Goal: Task Accomplishment & Management: Complete application form

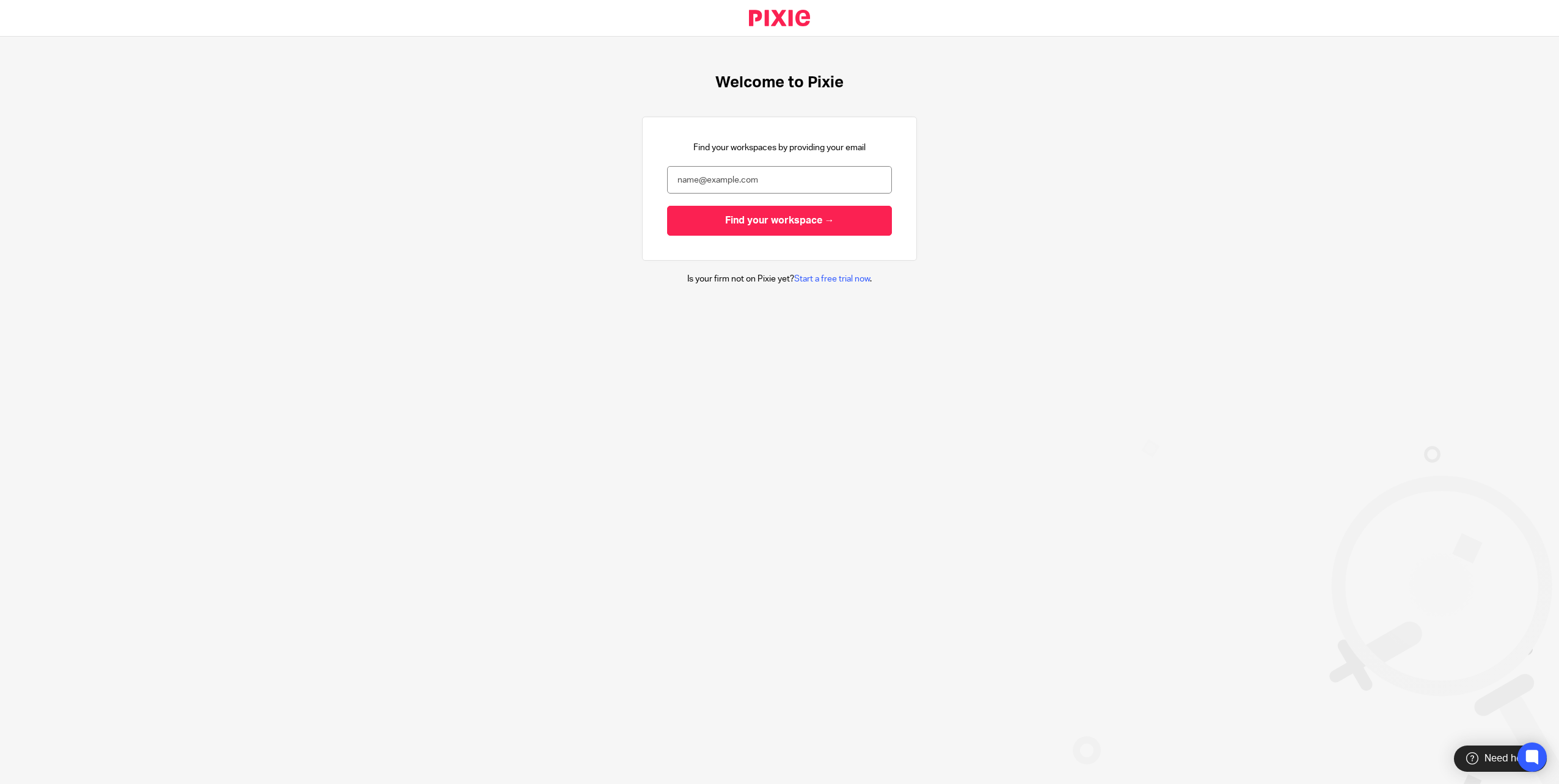
click at [770, 30] on link at bounding box center [780, 18] width 101 height 36
click at [809, 278] on link "Start a free trial now" at bounding box center [832, 279] width 75 height 8
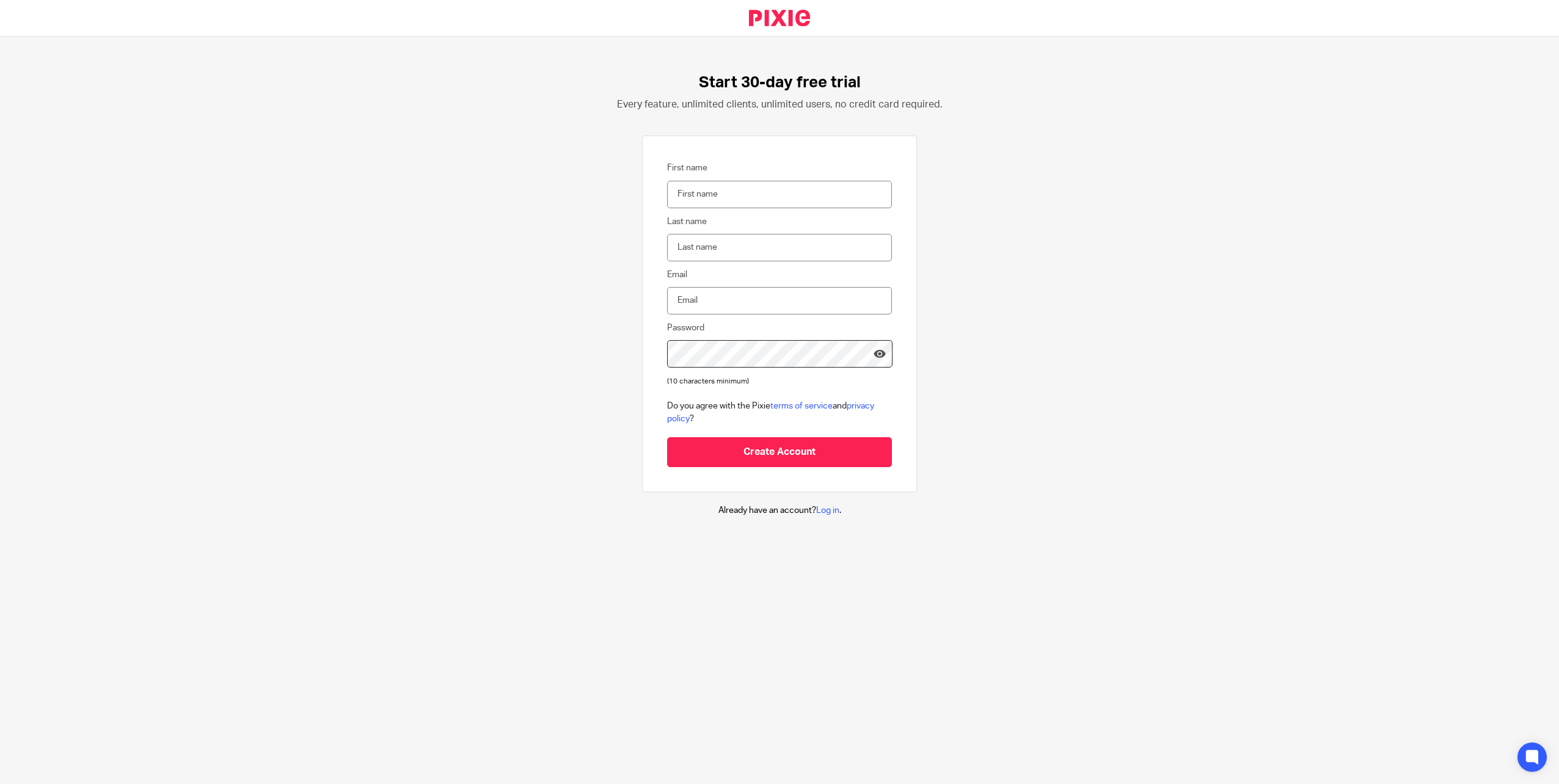
click at [781, 20] on link at bounding box center [780, 18] width 101 height 36
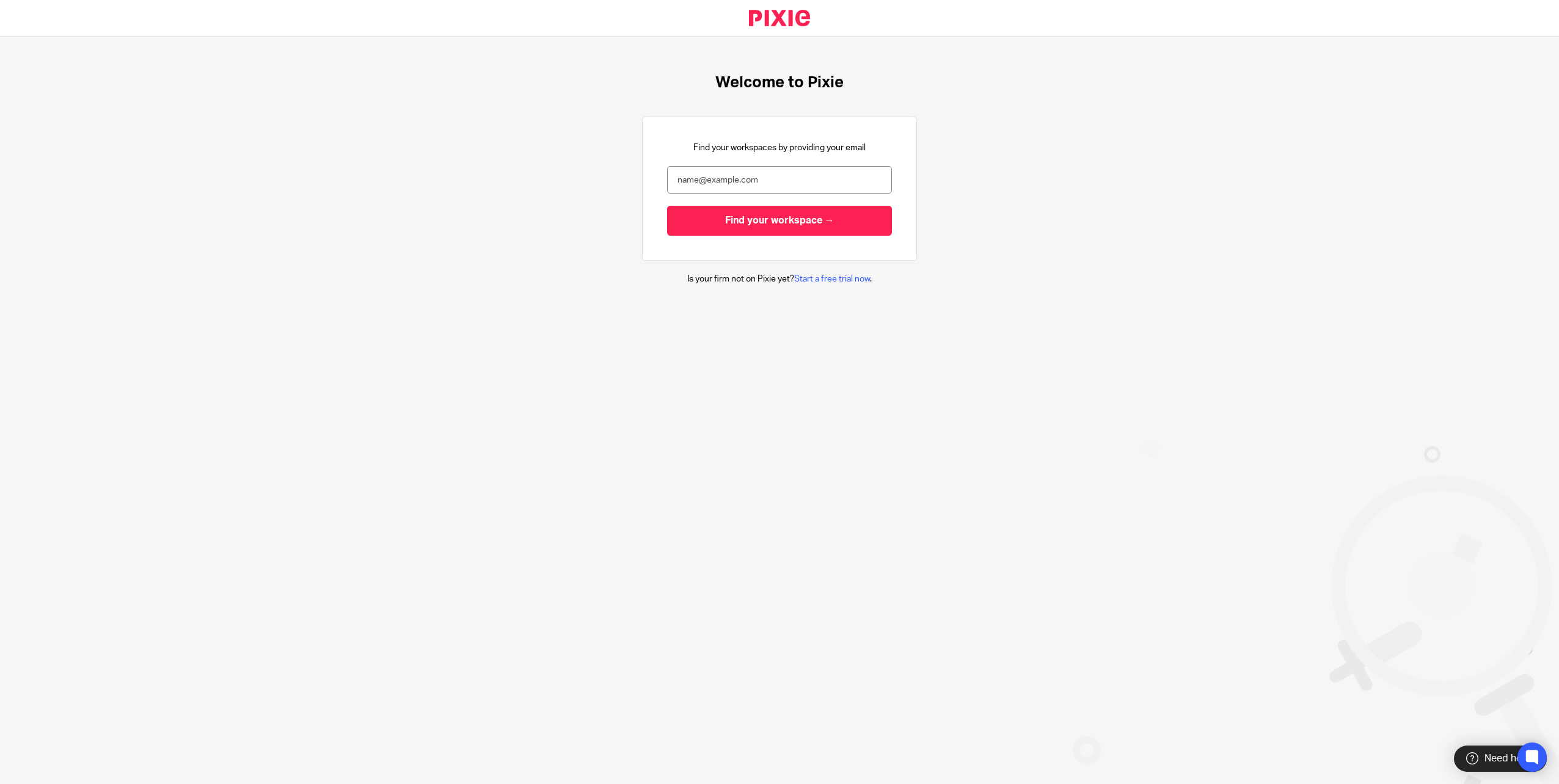
drag, startPoint x: 842, startPoint y: 84, endPoint x: 798, endPoint y: 85, distance: 44.0
click at [798, 85] on div "Welcome to Pixie Find your workspaces by providing your email Find your workspa…" at bounding box center [780, 179] width 1559 height 286
